Goal: Check status: Check status

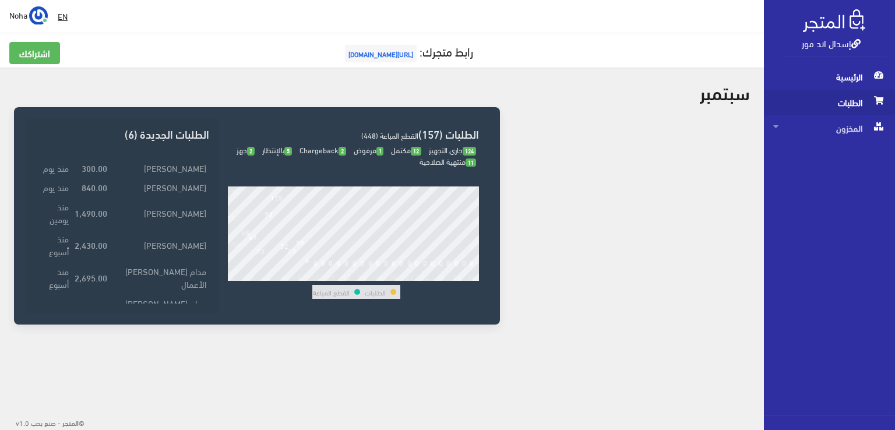
click at [831, 100] on span "الطلبات" at bounding box center [829, 103] width 112 height 26
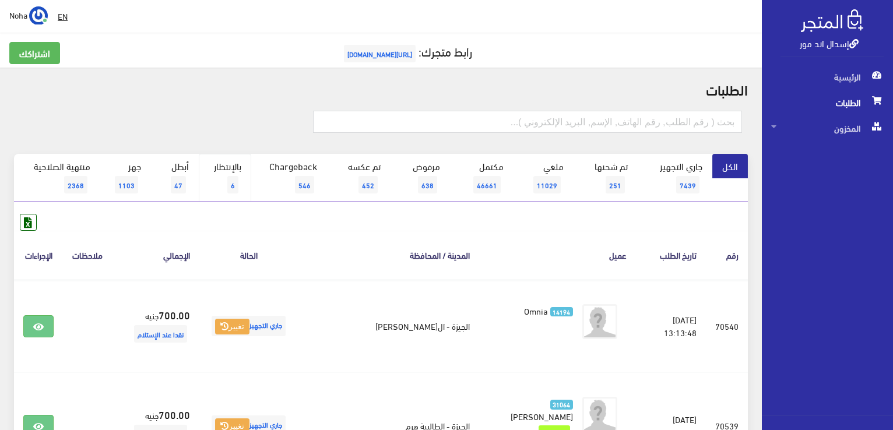
click at [228, 182] on link "بالإنتظار 6" at bounding box center [225, 178] width 52 height 48
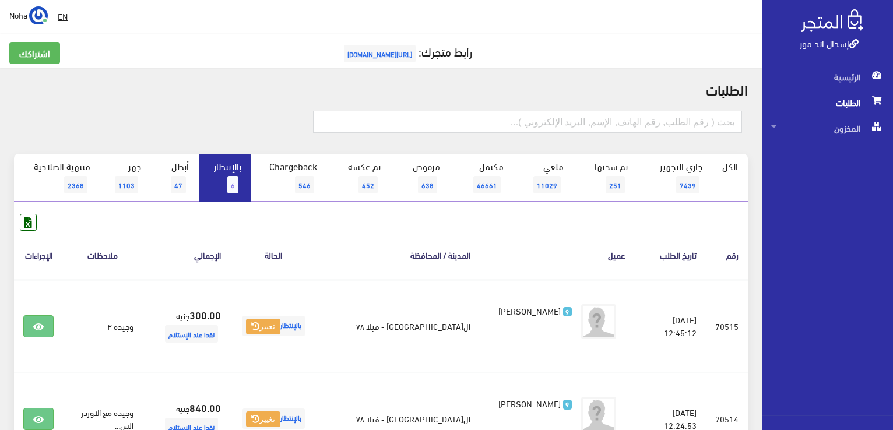
click at [248, 178] on link "بالإنتظار 6" at bounding box center [225, 178] width 52 height 48
